Goal: Complete application form

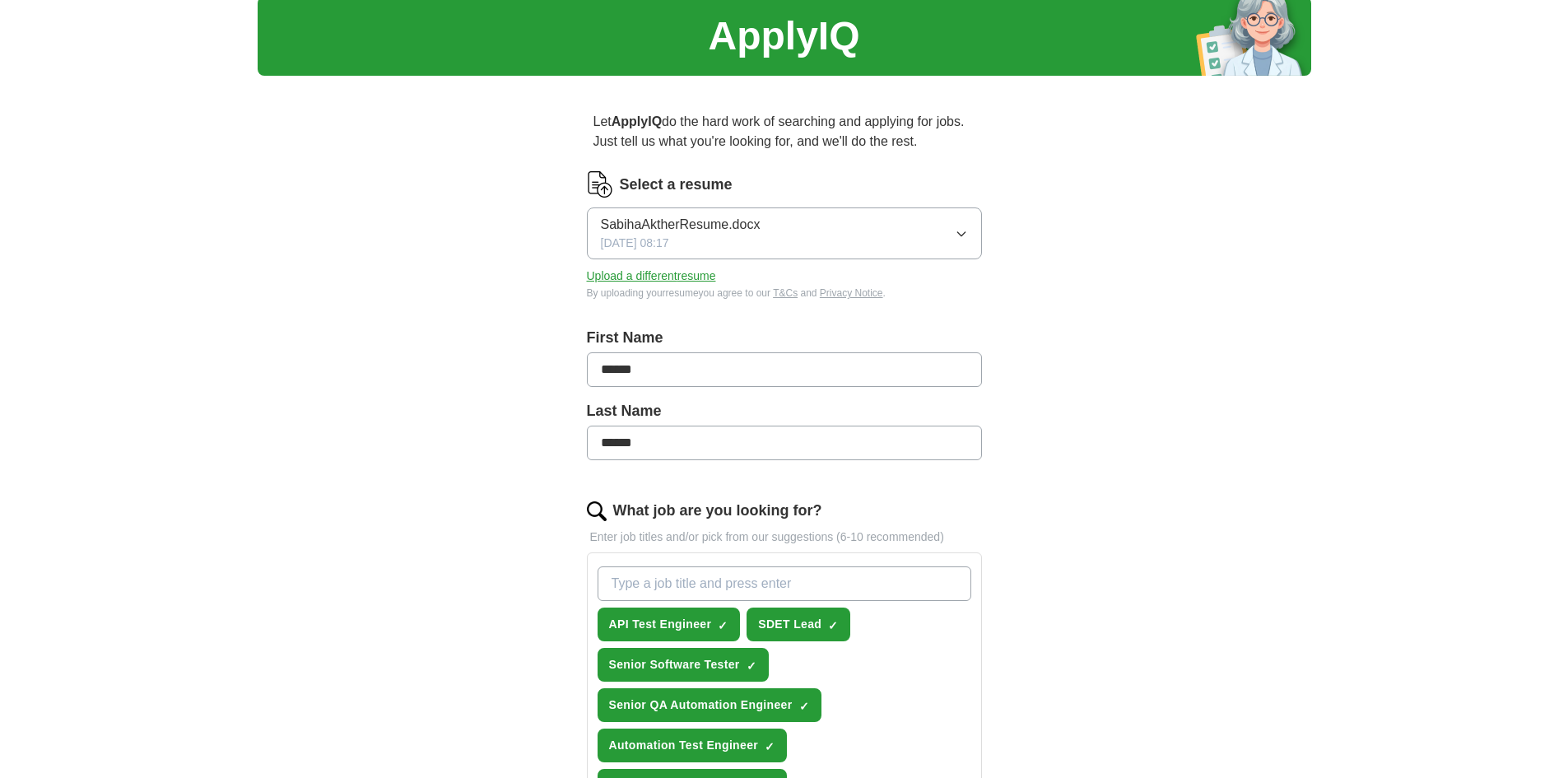
scroll to position [164, 0]
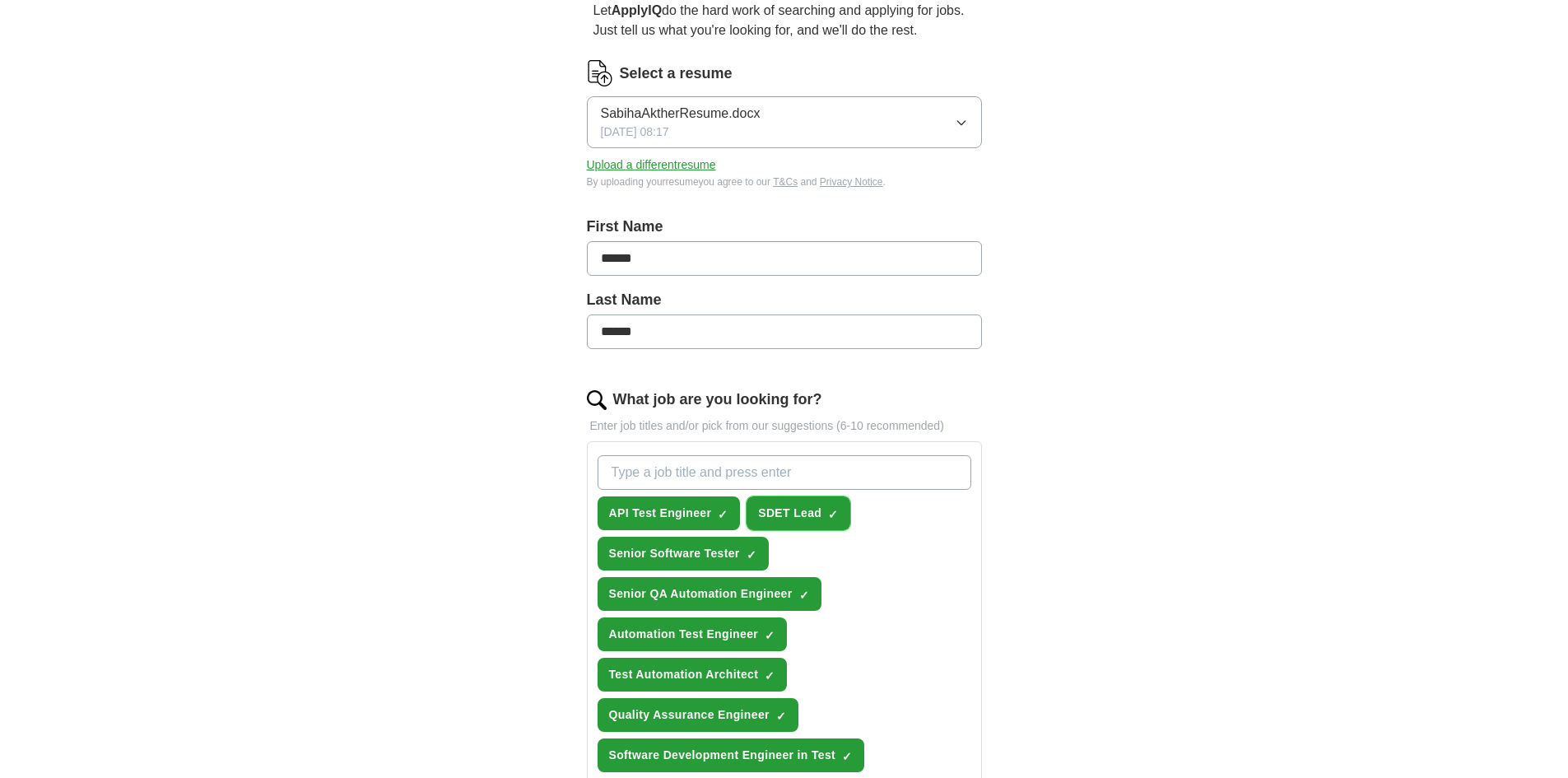
click at [0, 0] on span "×" at bounding box center [0, 0] width 0 height 0
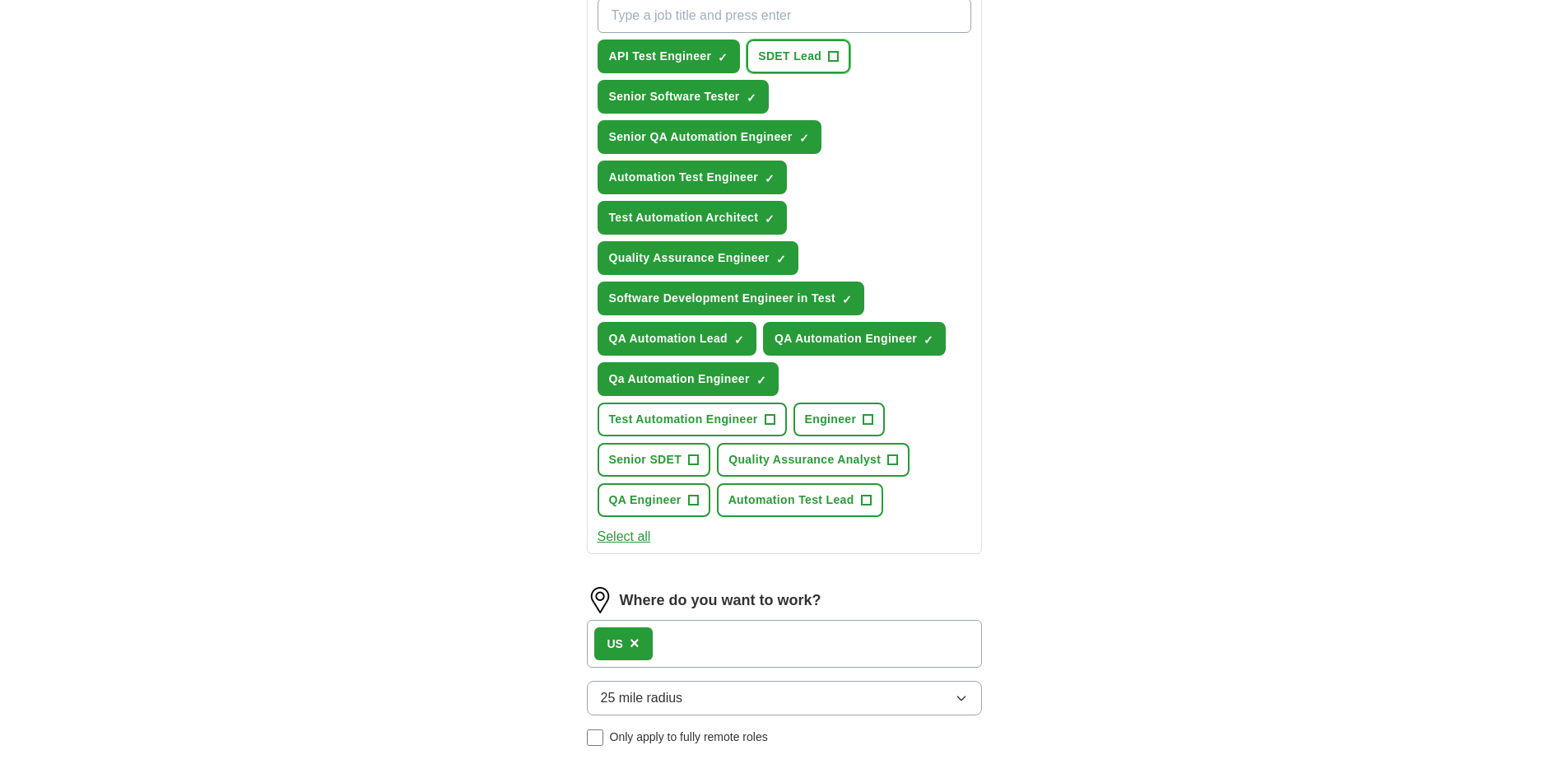
scroll to position [659, 0]
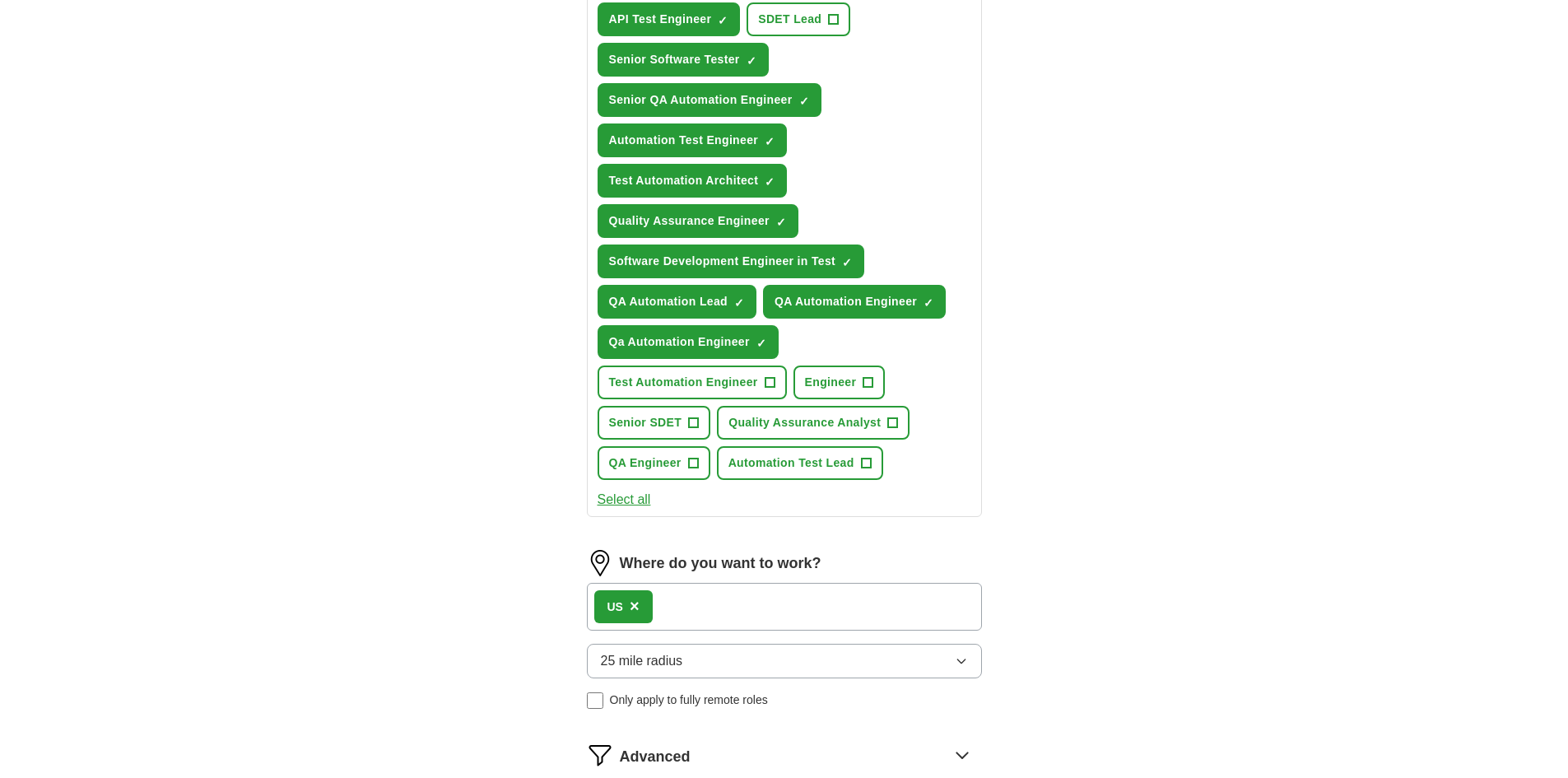
click at [629, 503] on button "Select all" at bounding box center [624, 499] width 54 height 20
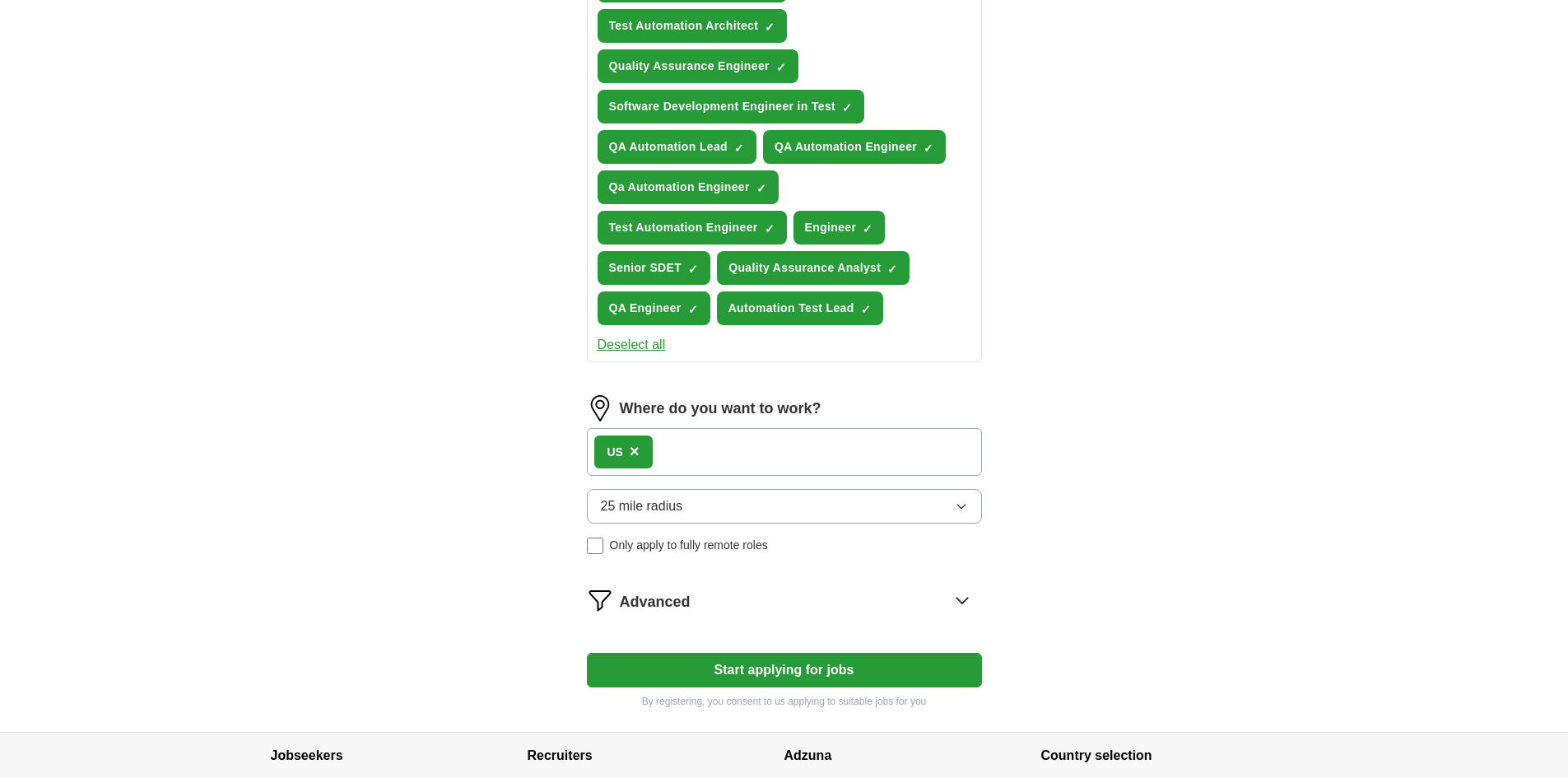
scroll to position [823, 0]
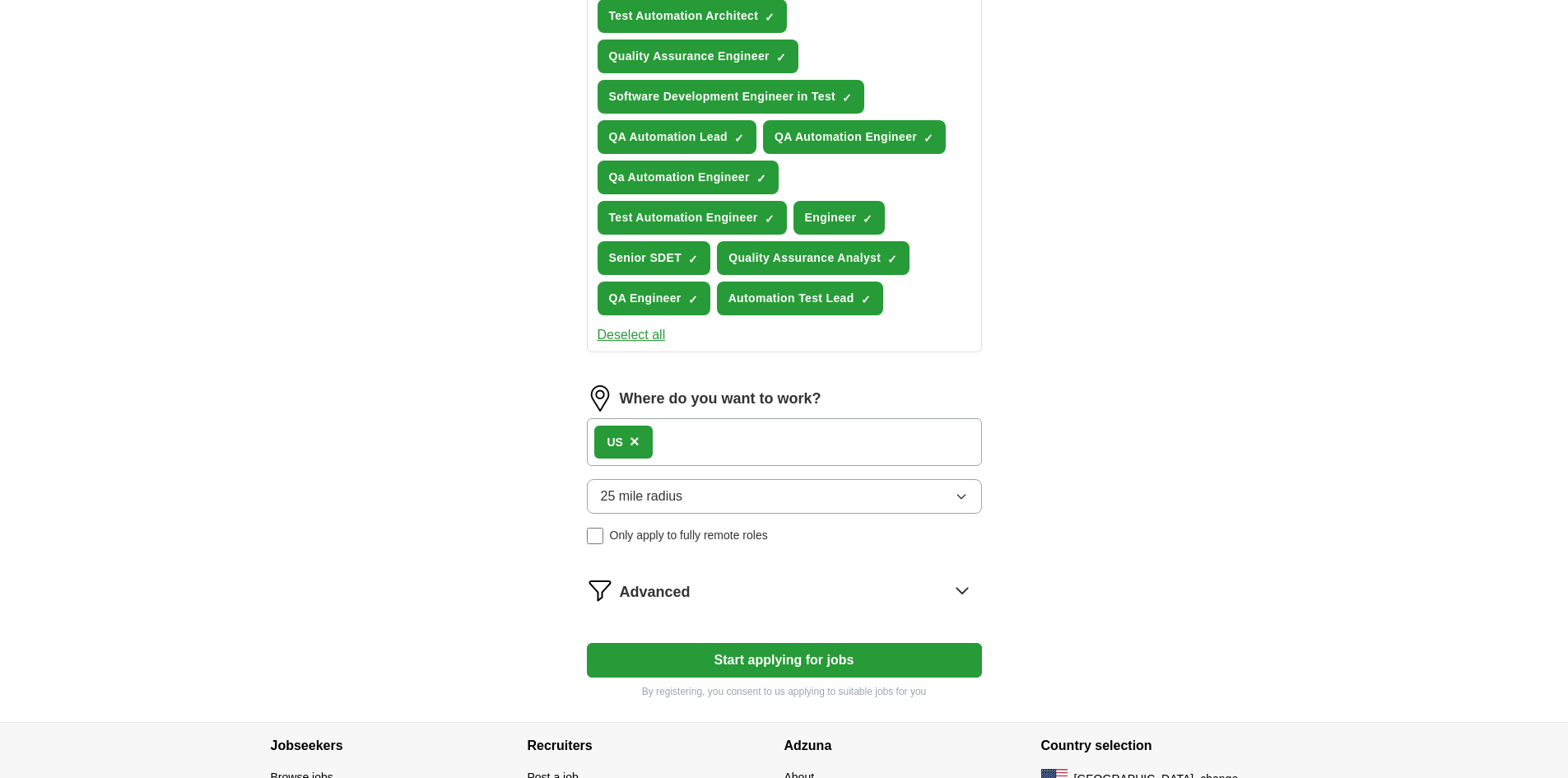
click at [960, 490] on icon "button" at bounding box center [960, 495] width 13 height 13
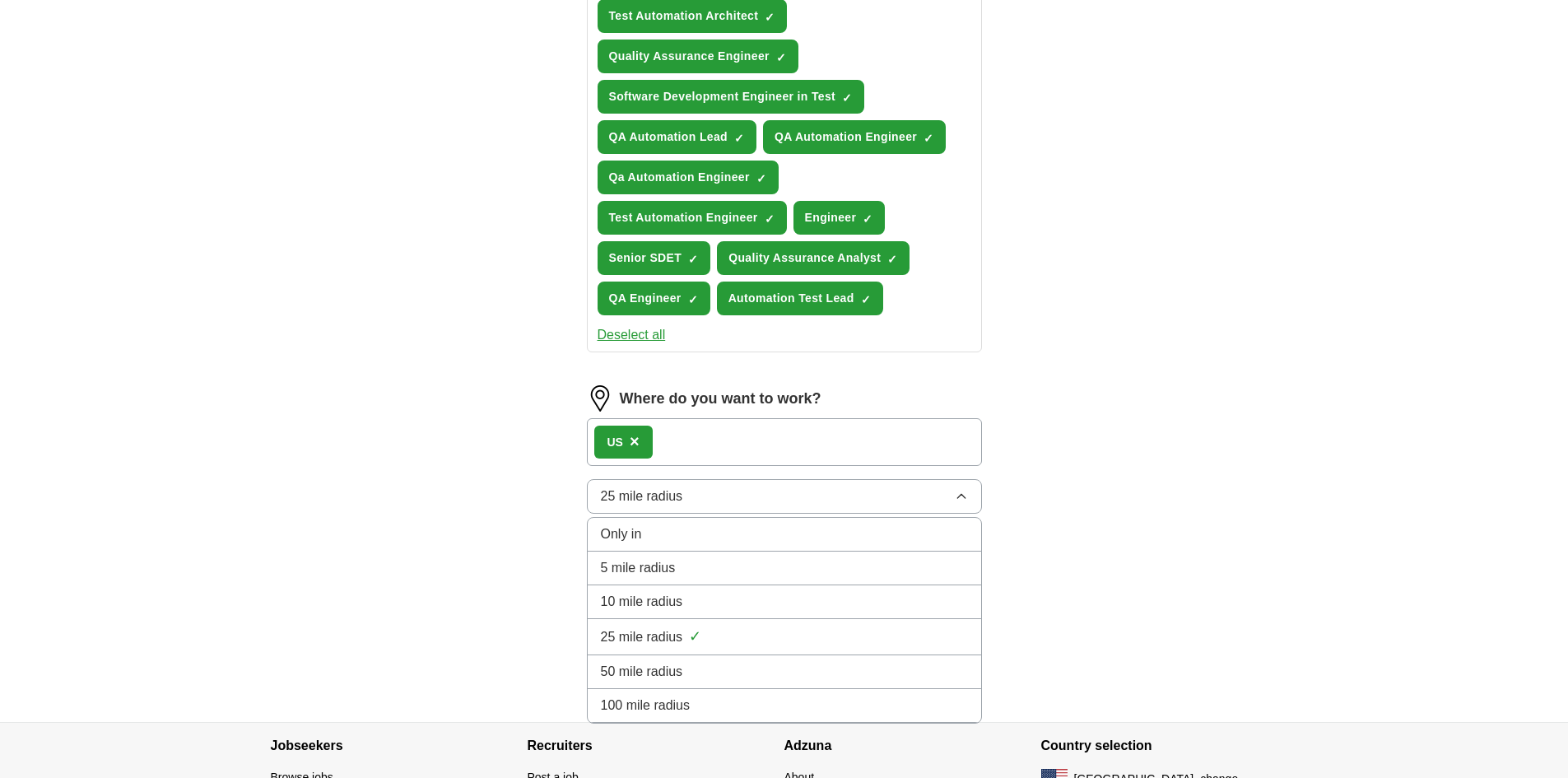
click at [960, 490] on icon "button" at bounding box center [960, 495] width 13 height 13
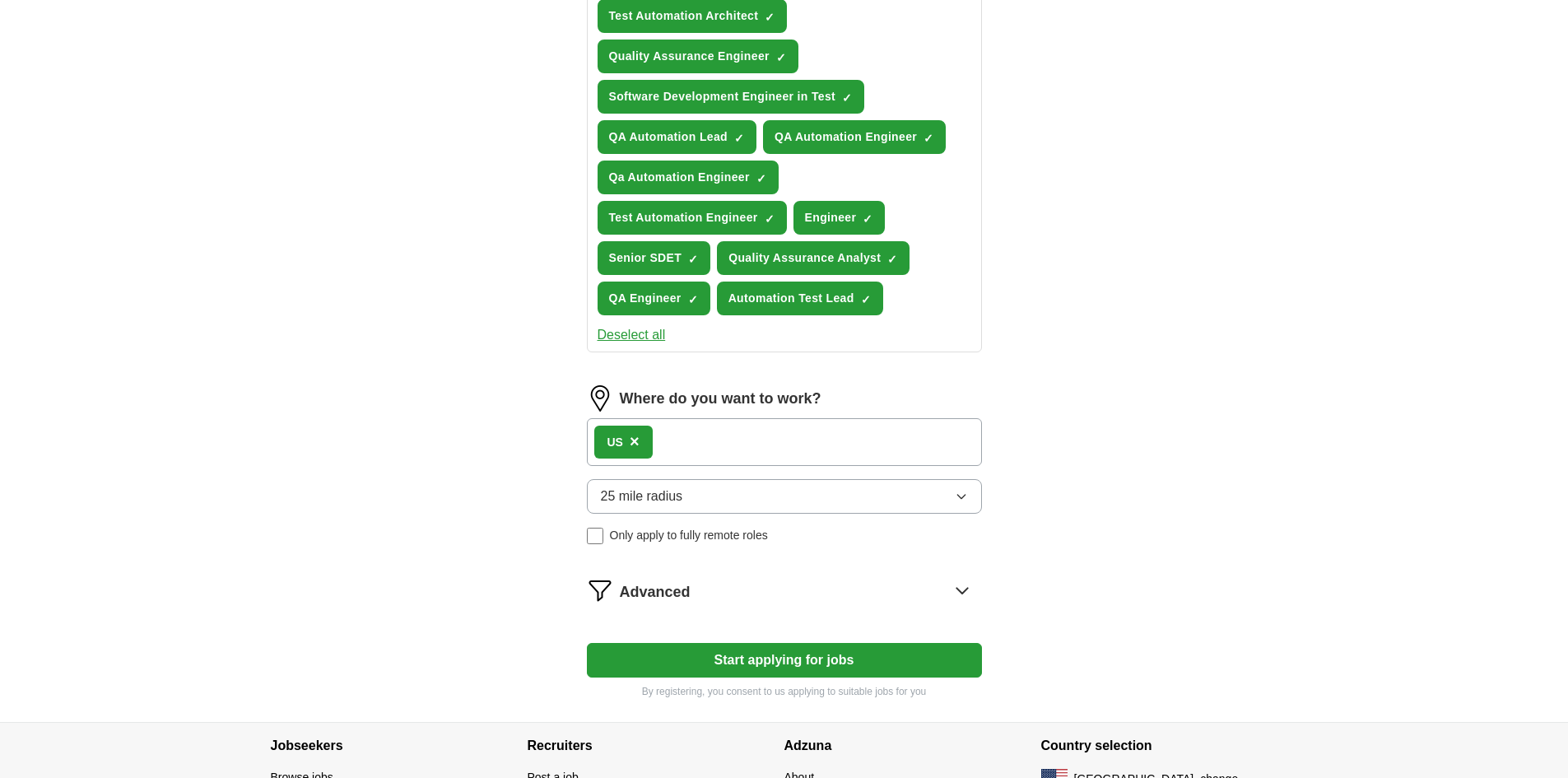
click at [738, 453] on div "US ×" at bounding box center [784, 442] width 395 height 48
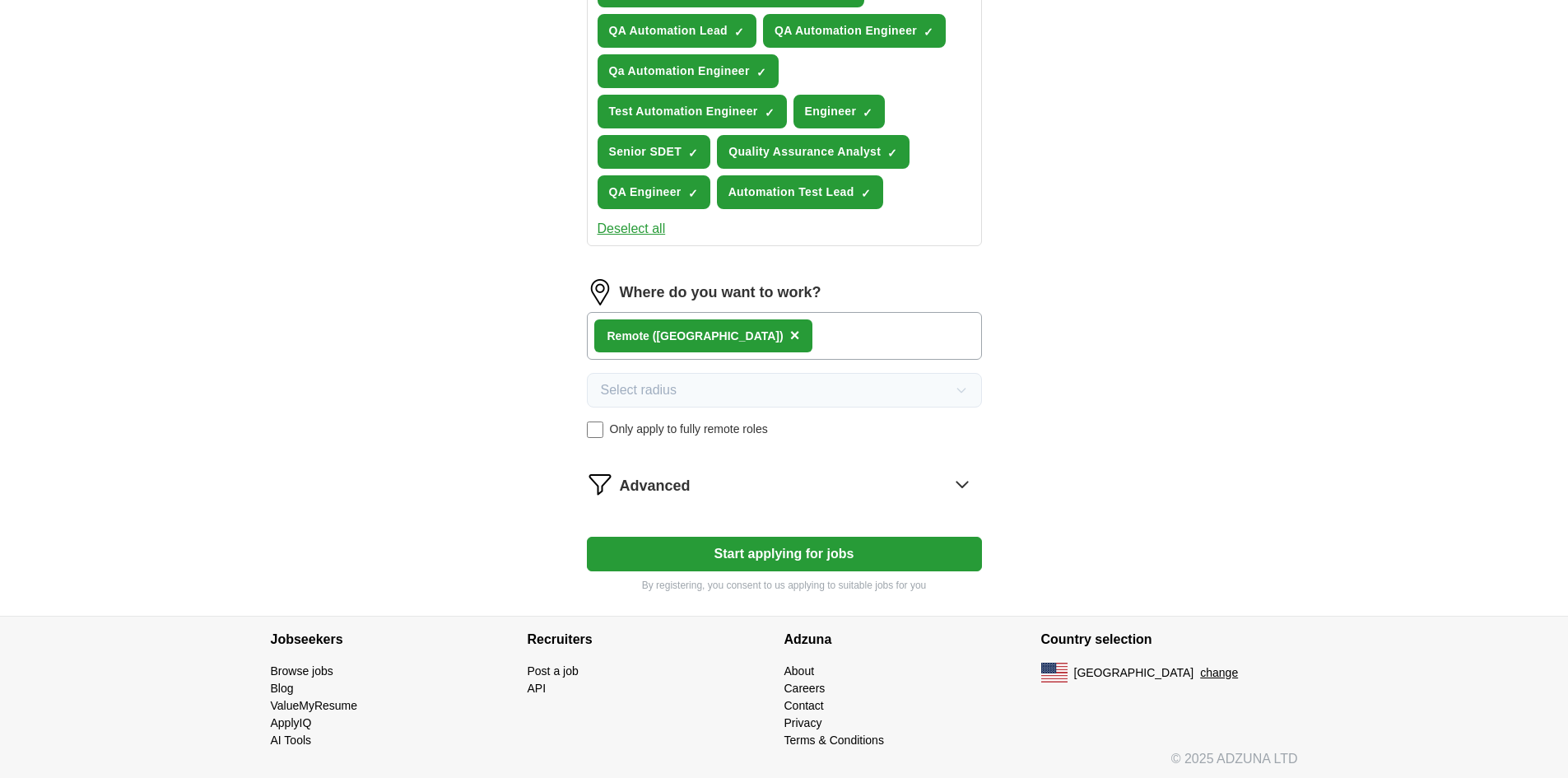
scroll to position [934, 0]
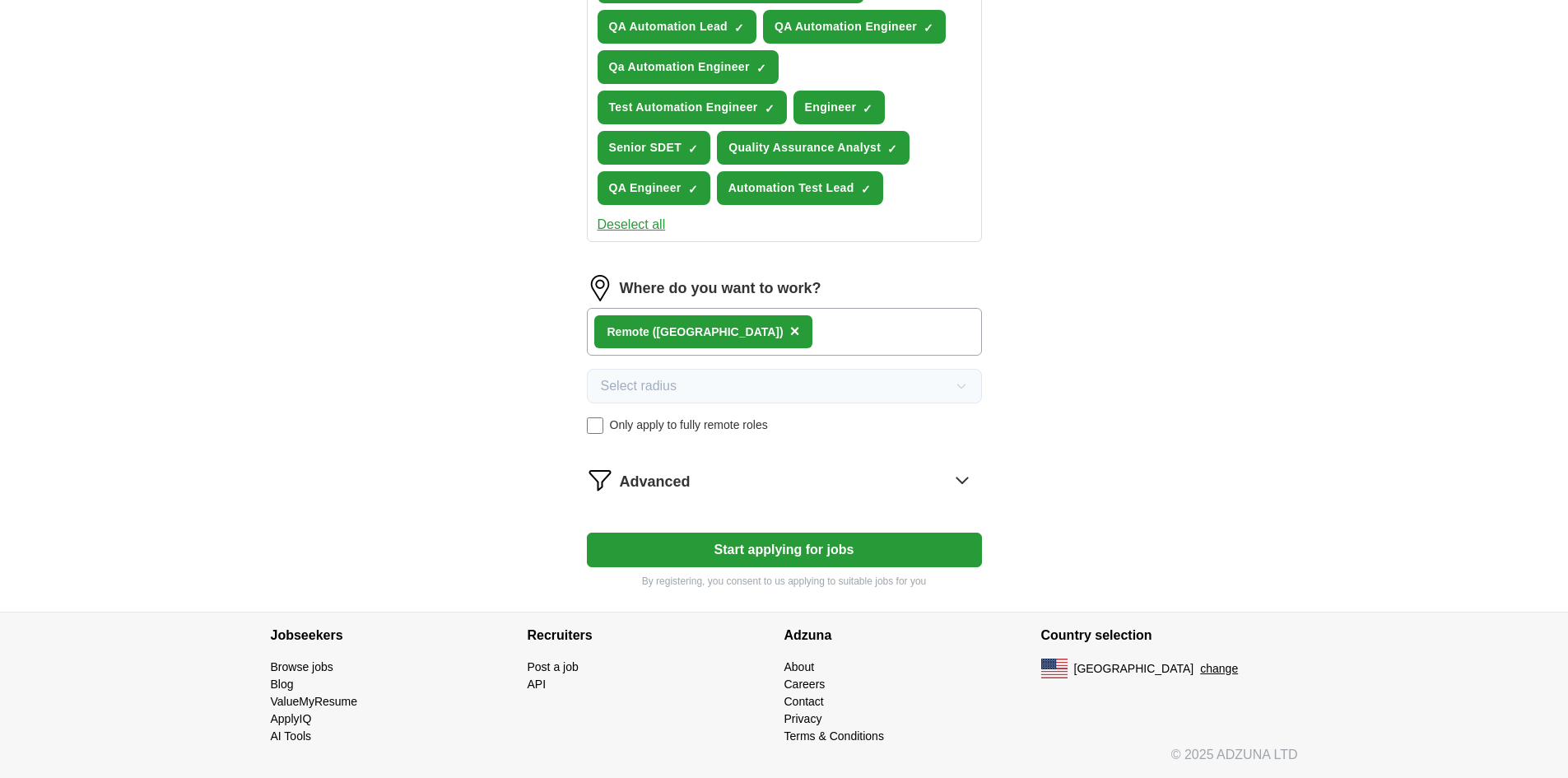
click at [806, 558] on button "Start applying for jobs" at bounding box center [784, 550] width 395 height 35
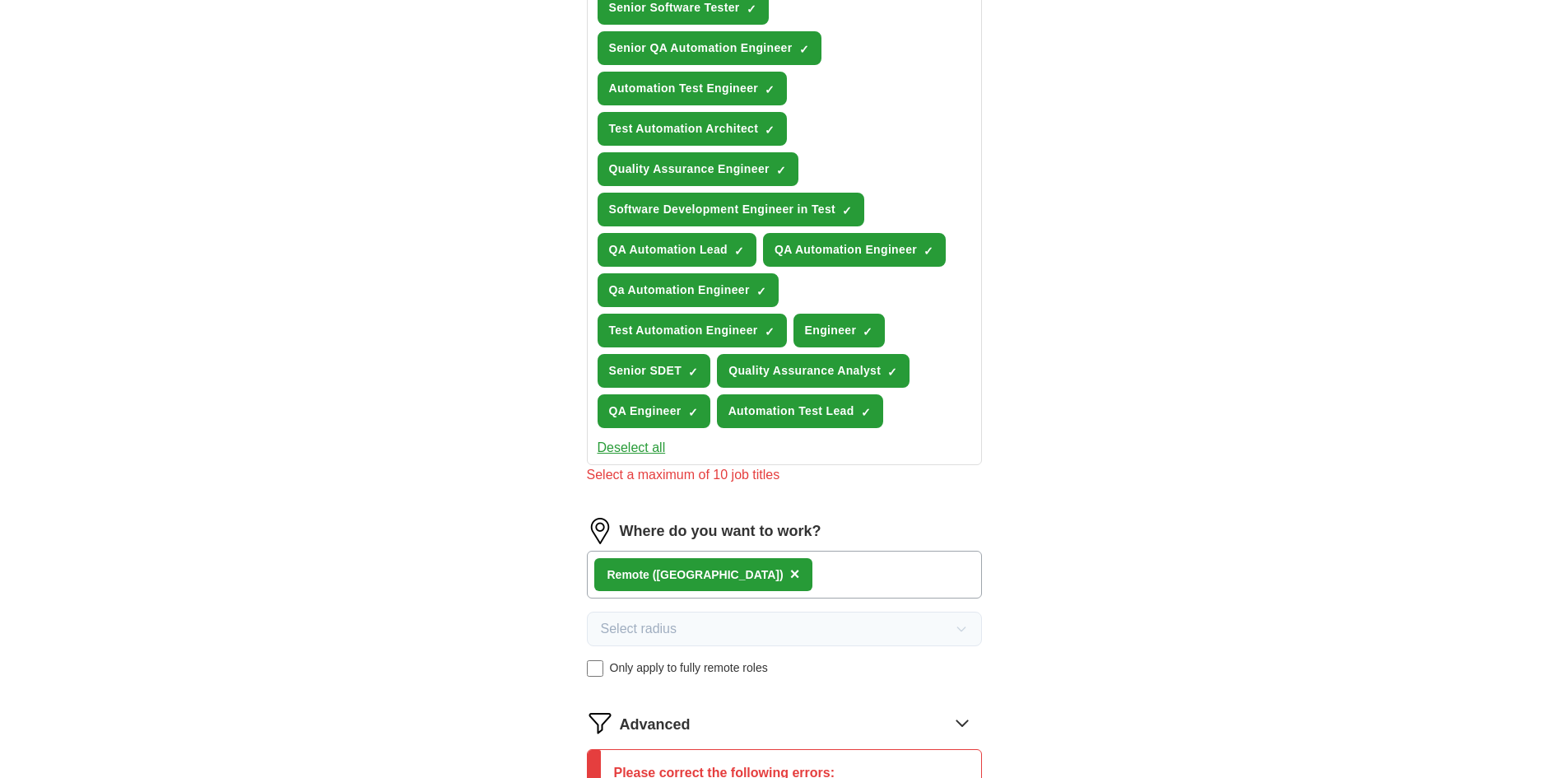
scroll to position [604, 0]
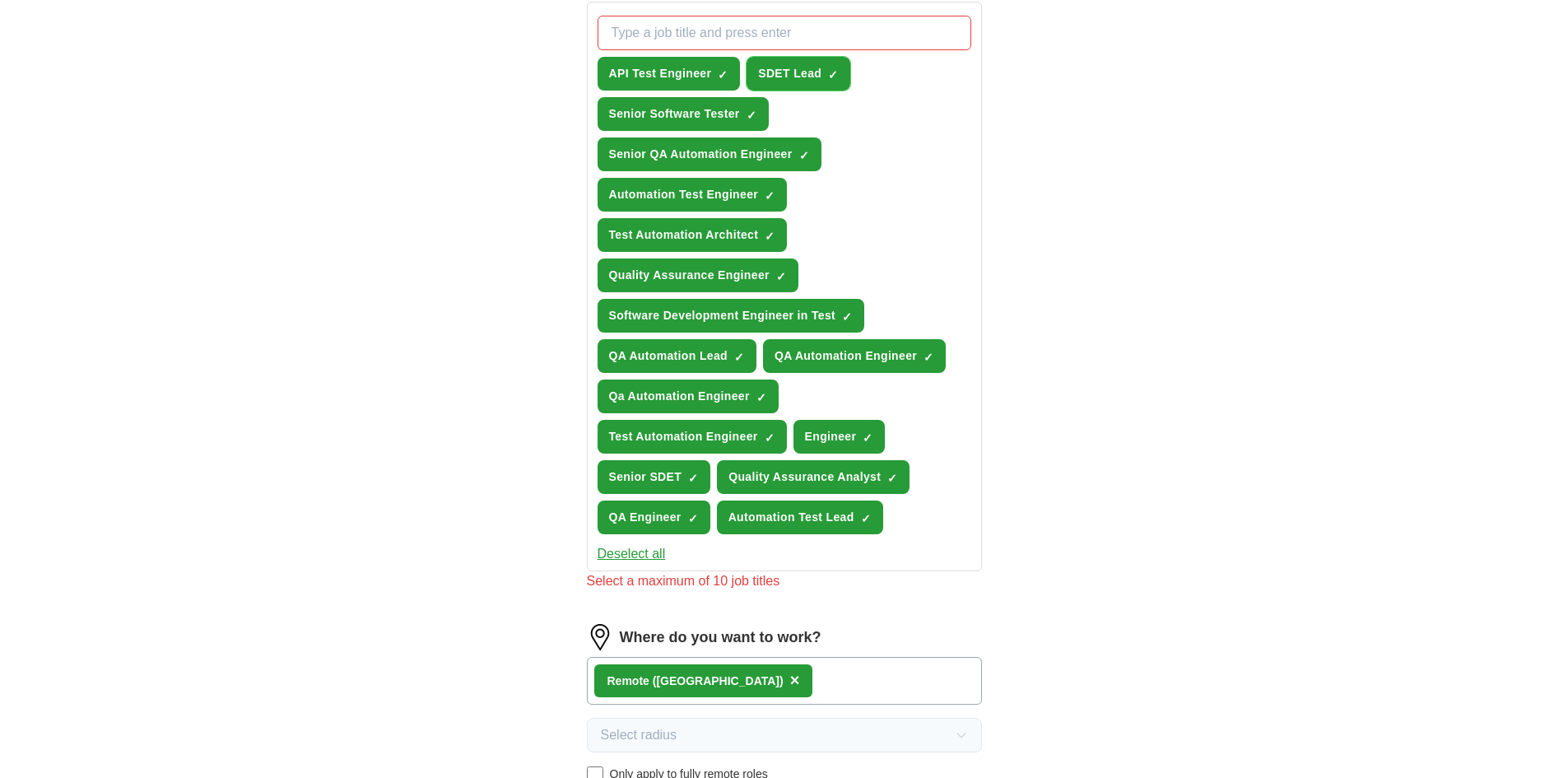
click at [0, 0] on span "×" at bounding box center [0, 0] width 0 height 0
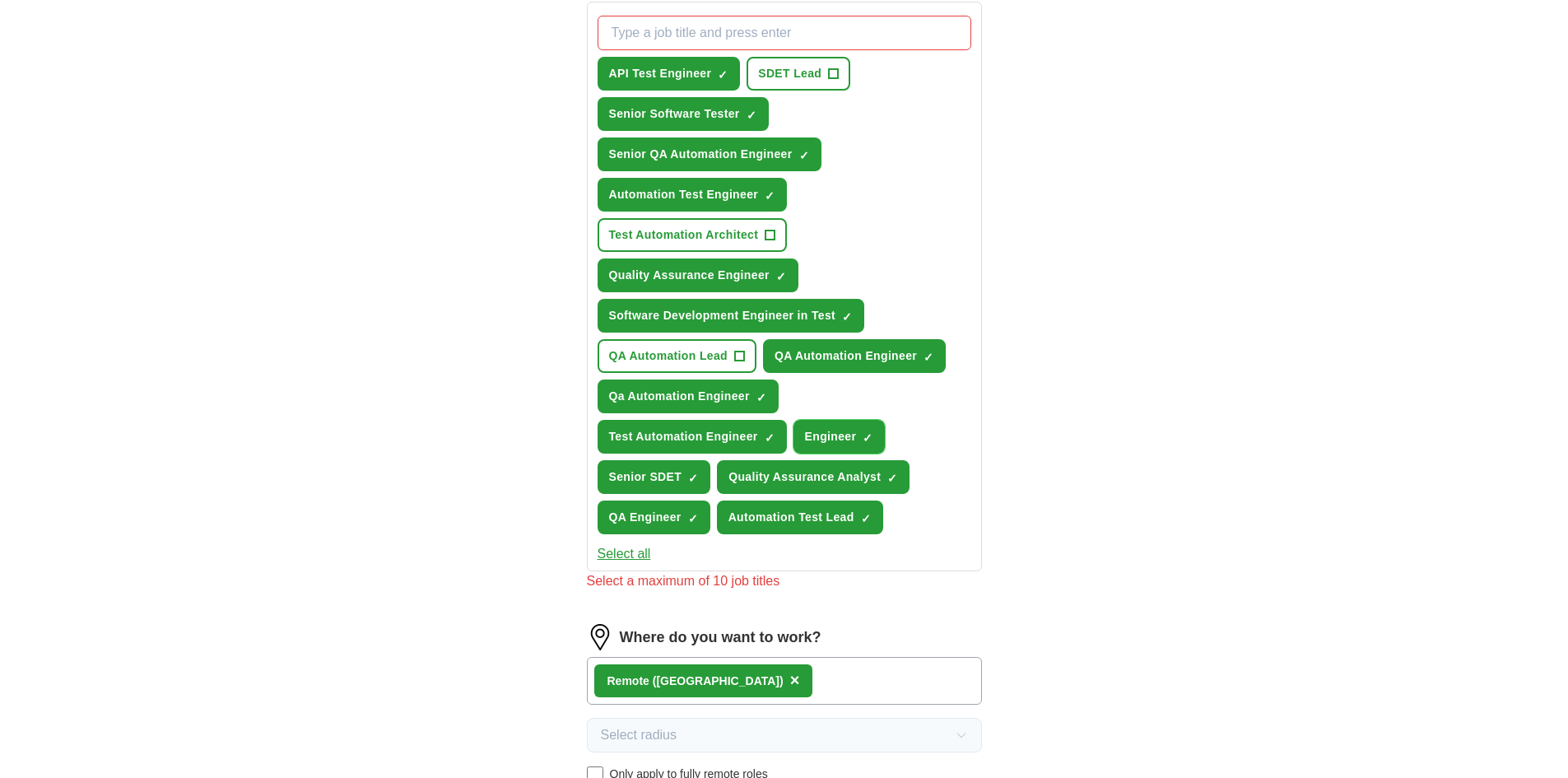
click at [0, 0] on span "×" at bounding box center [0, 0] width 0 height 0
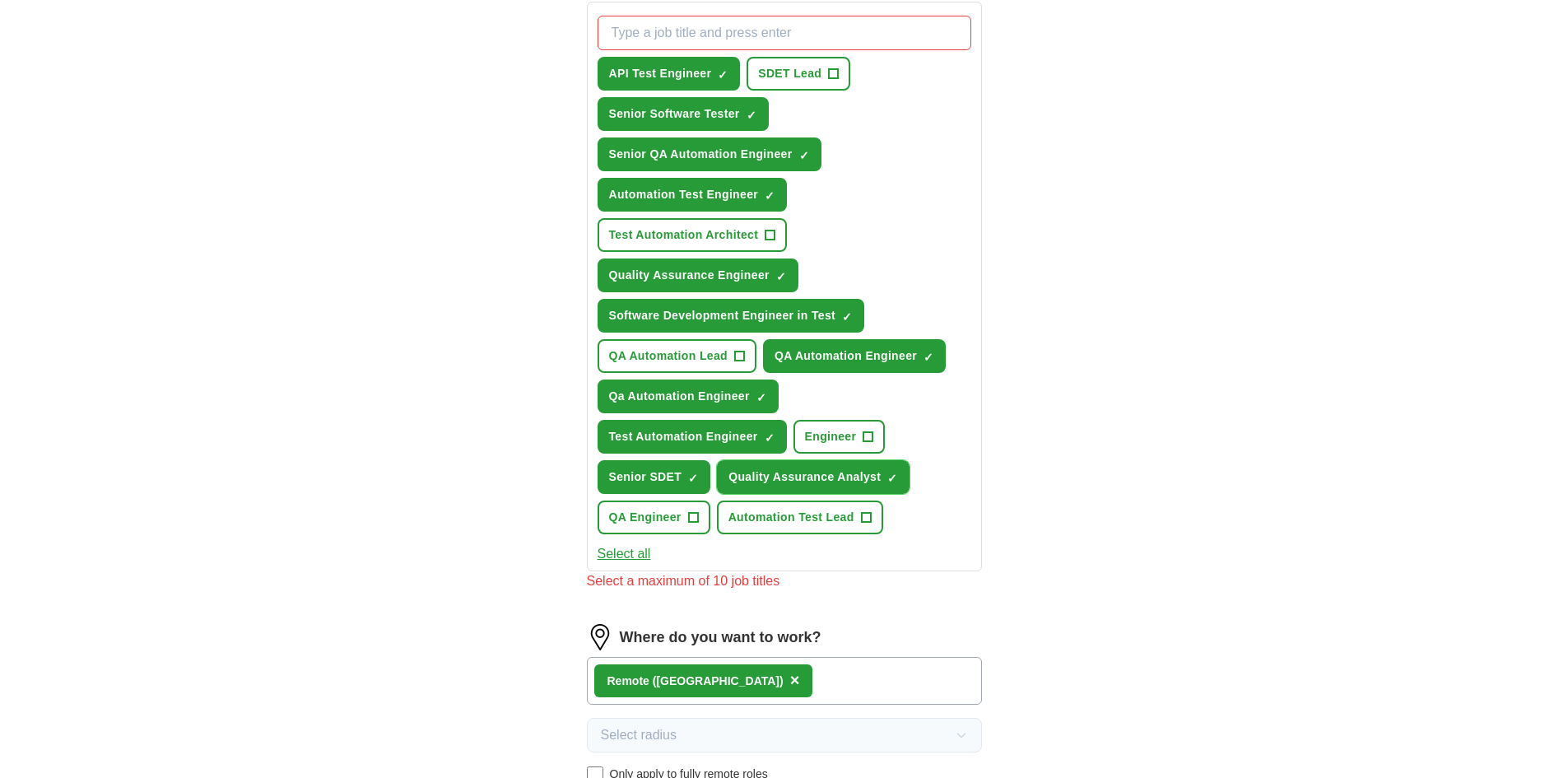
click at [0, 0] on span "×" at bounding box center [0, 0] width 0 height 0
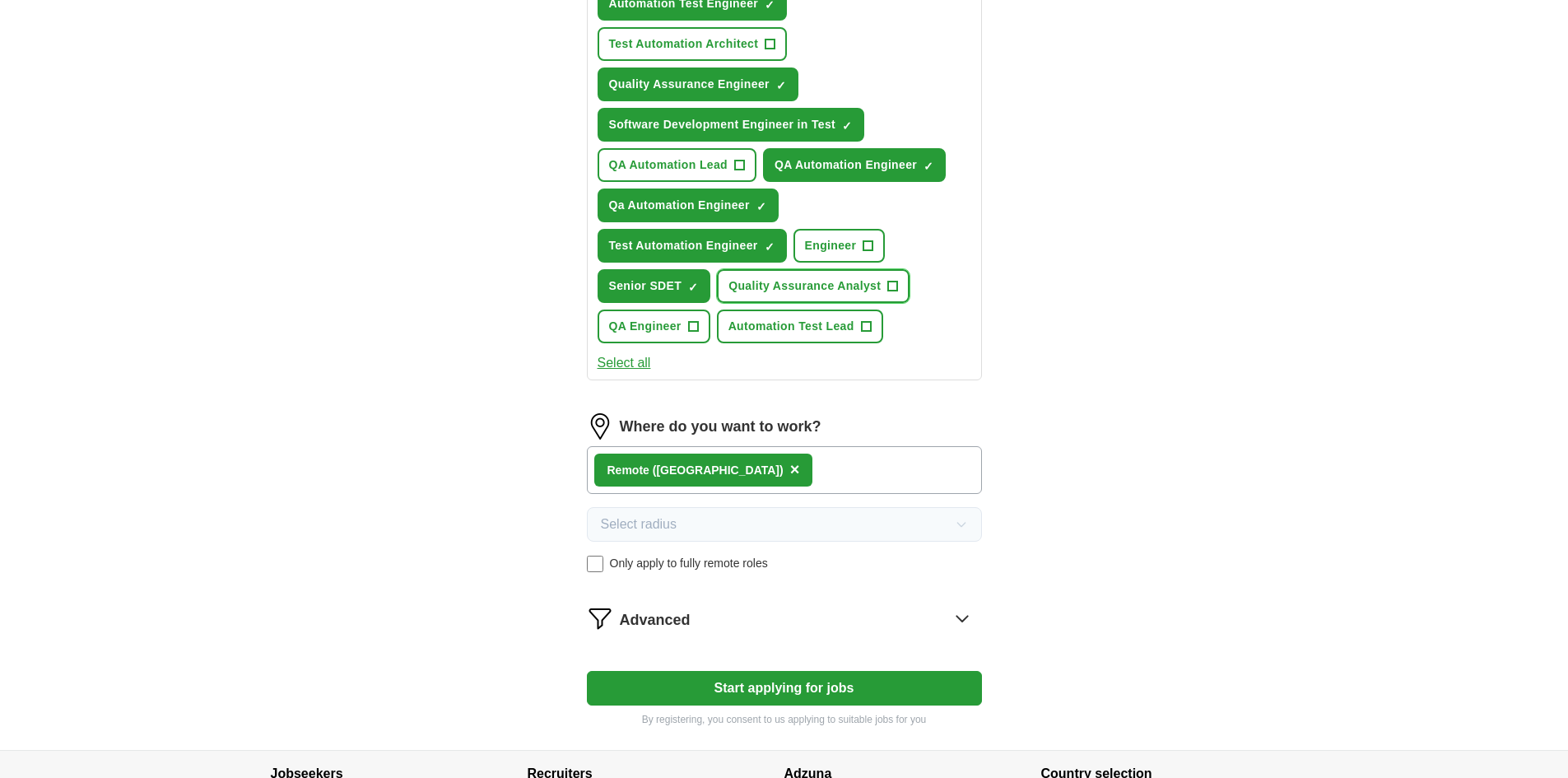
scroll to position [851, 0]
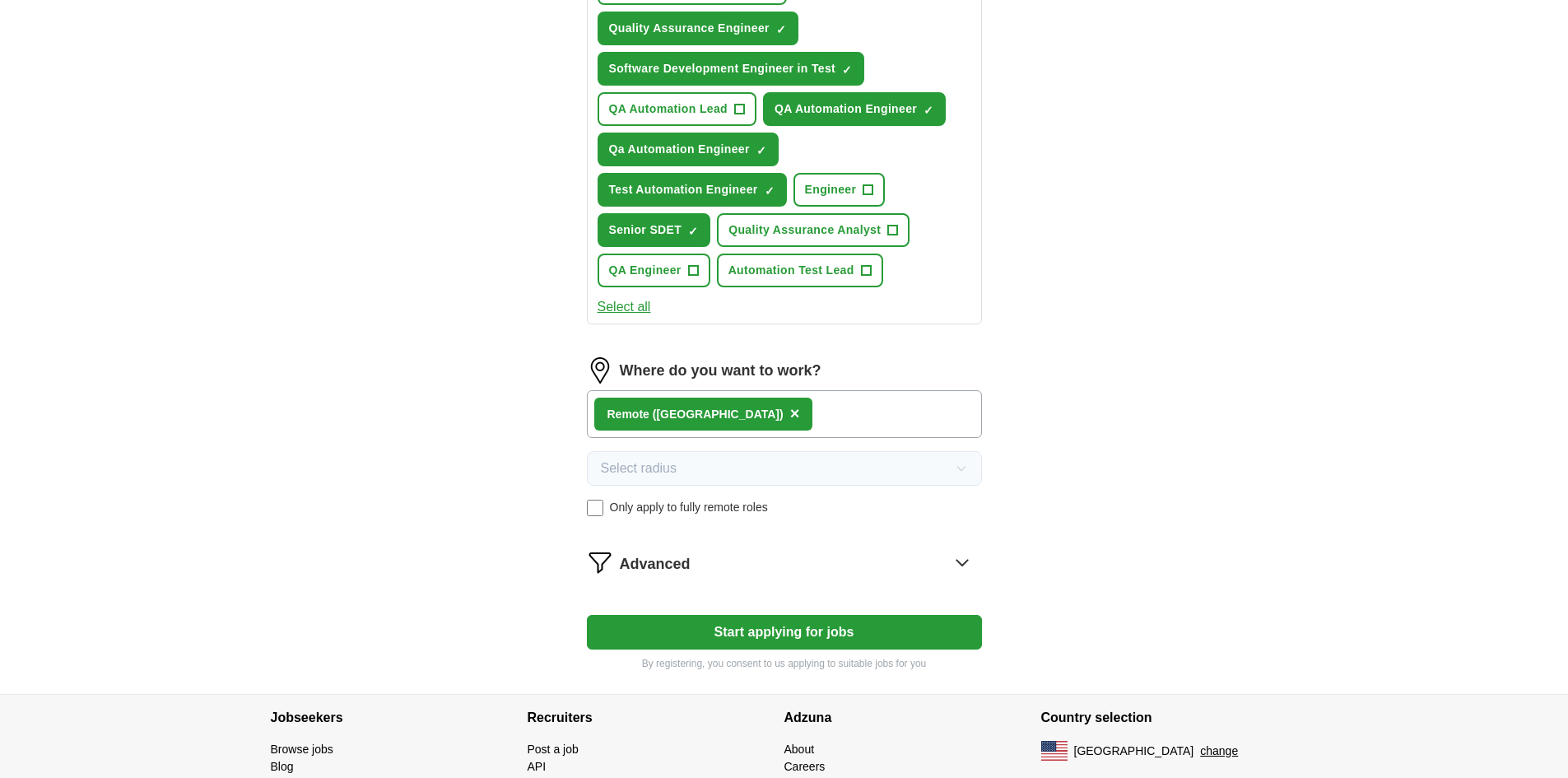
click at [780, 633] on button "Start applying for jobs" at bounding box center [784, 632] width 395 height 35
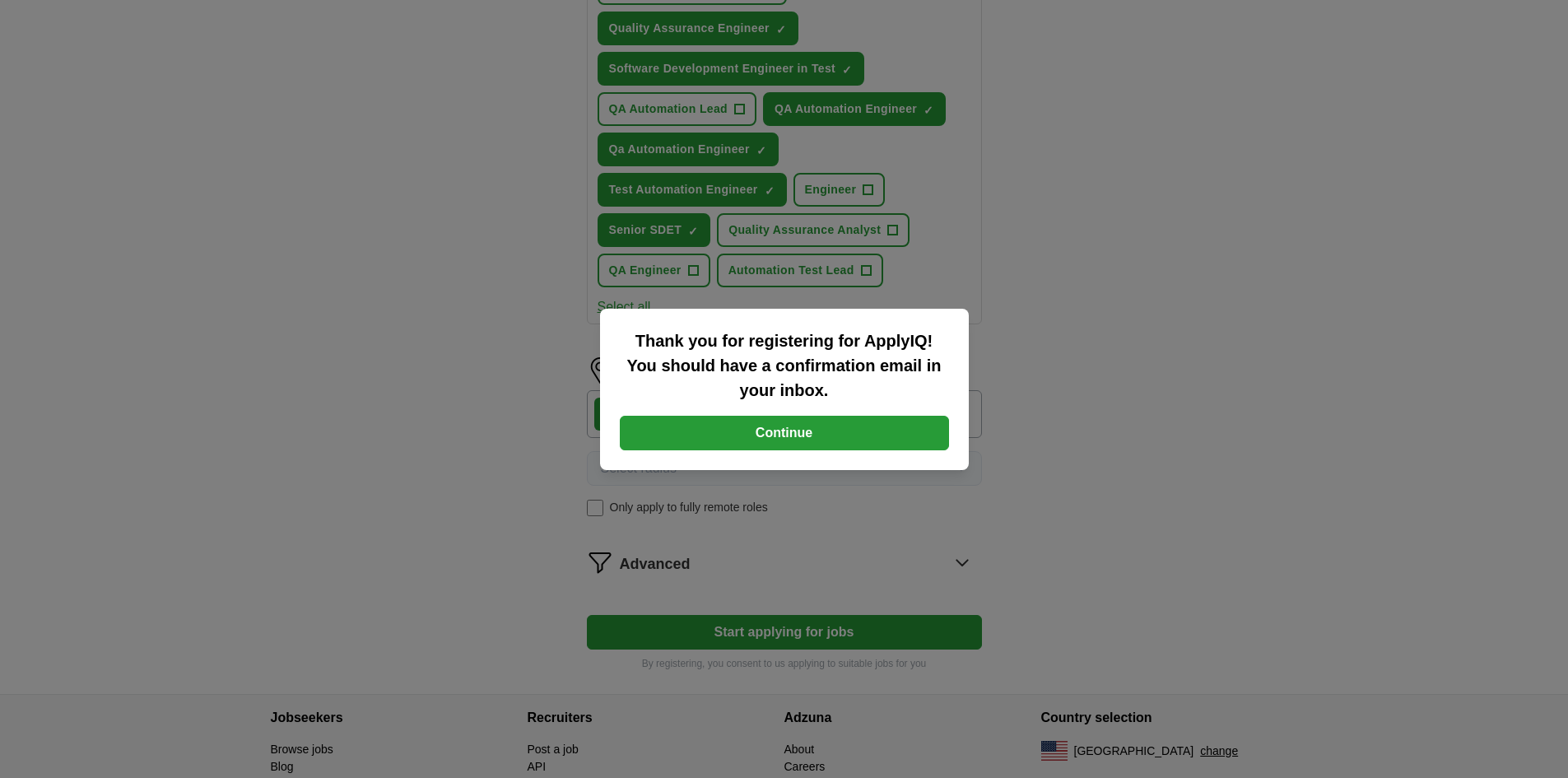
click at [803, 430] on button "Continue" at bounding box center [784, 433] width 329 height 35
